Goal: Browse casually: Explore the website without a specific task or goal

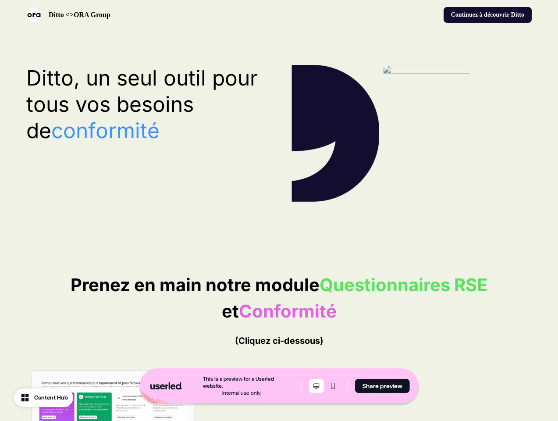
click at [315, 386] on icon "Desktop mode" at bounding box center [316, 385] width 11 height 7
click at [332, 386] on icon "Mobile mode" at bounding box center [333, 385] width 11 height 7
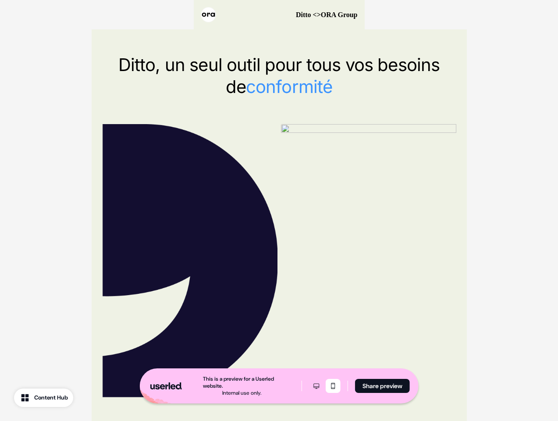
click at [382, 386] on button "Share preview" at bounding box center [382, 386] width 55 height 14
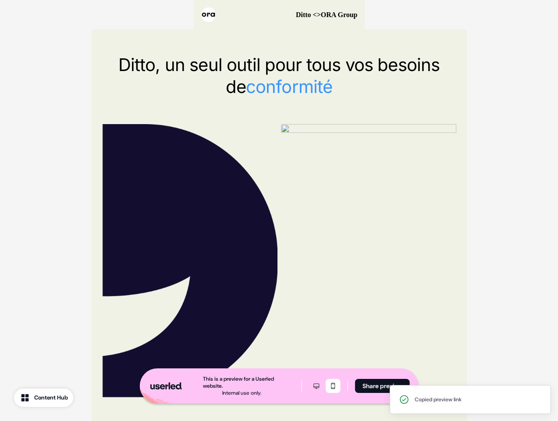
click at [279, 15] on div "Ditto <>ORA Group" at bounding box center [279, 14] width 171 height 29
click at [279, 133] on div at bounding box center [279, 260] width 354 height 273
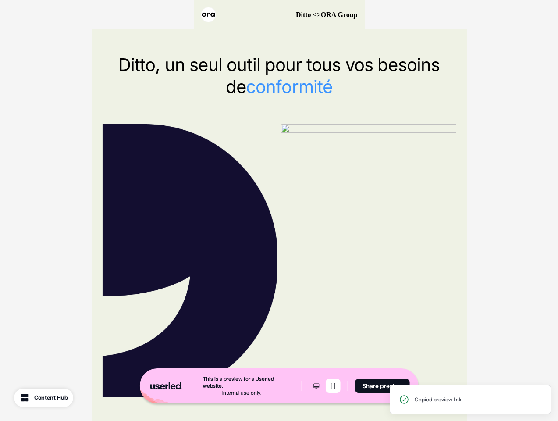
click at [146, 104] on div "Ditto, un seul outil pour tous vos besoins de conformité" at bounding box center [279, 225] width 375 height 392
click at [412, 133] on img at bounding box center [368, 130] width 175 height 12
